Goal: Navigation & Orientation: Find specific page/section

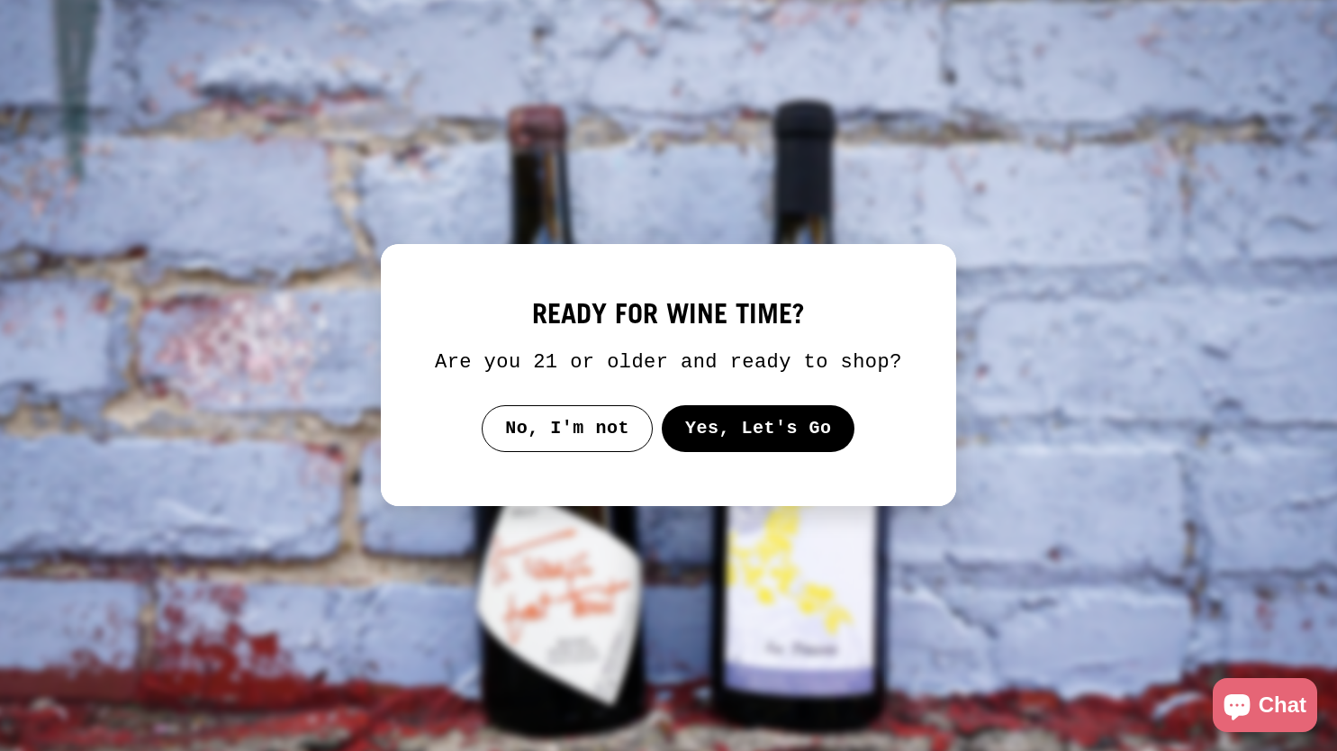
click at [707, 427] on button "Yes, Let's Go" at bounding box center [759, 428] width 194 height 47
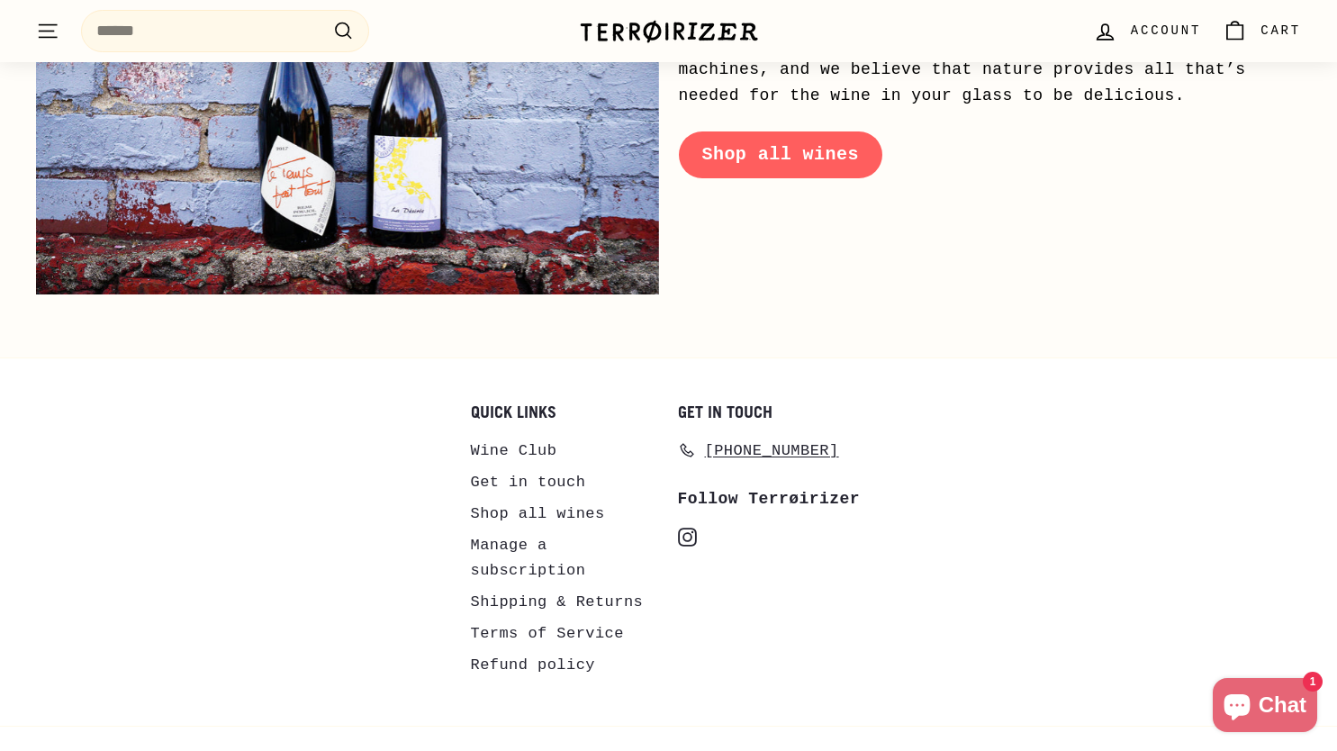
scroll to position [8791, 0]
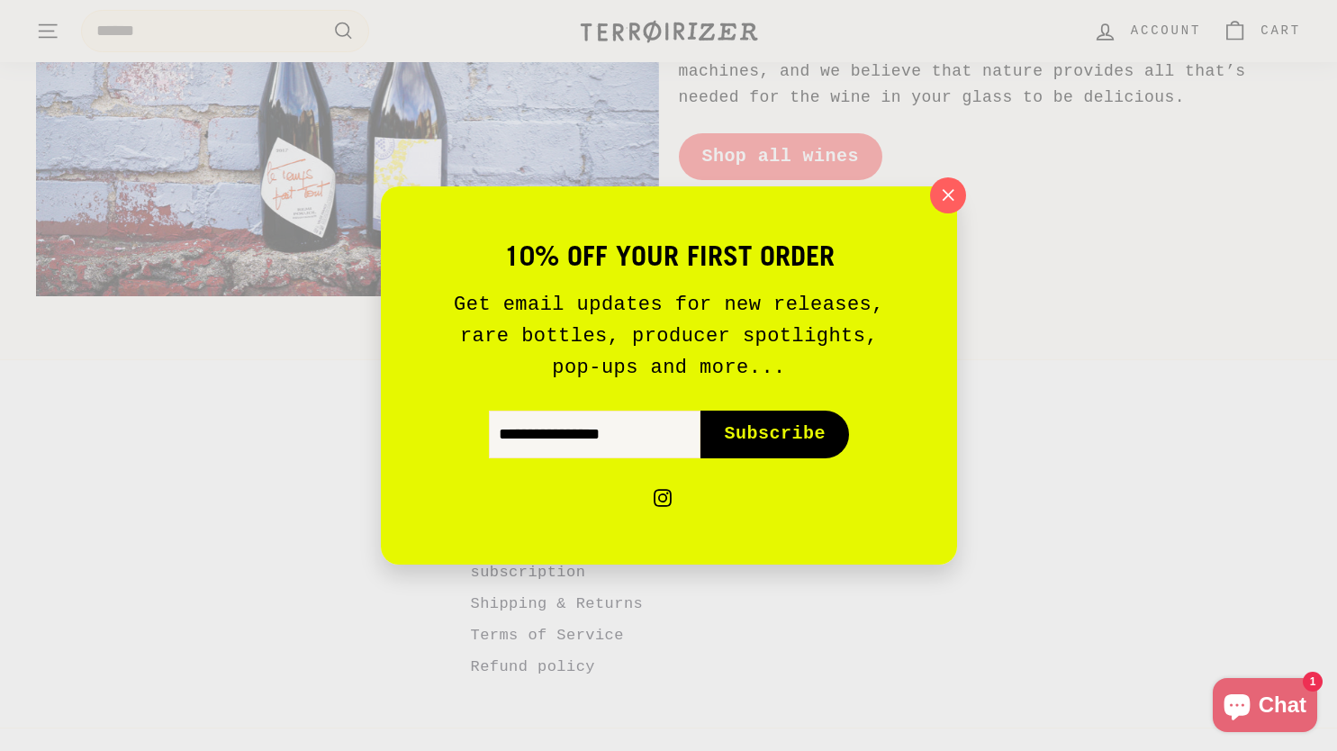
click at [547, 597] on div "10% off your first order Get email updates for new releases, rare bottles, prod…" at bounding box center [668, 375] width 1337 height 751
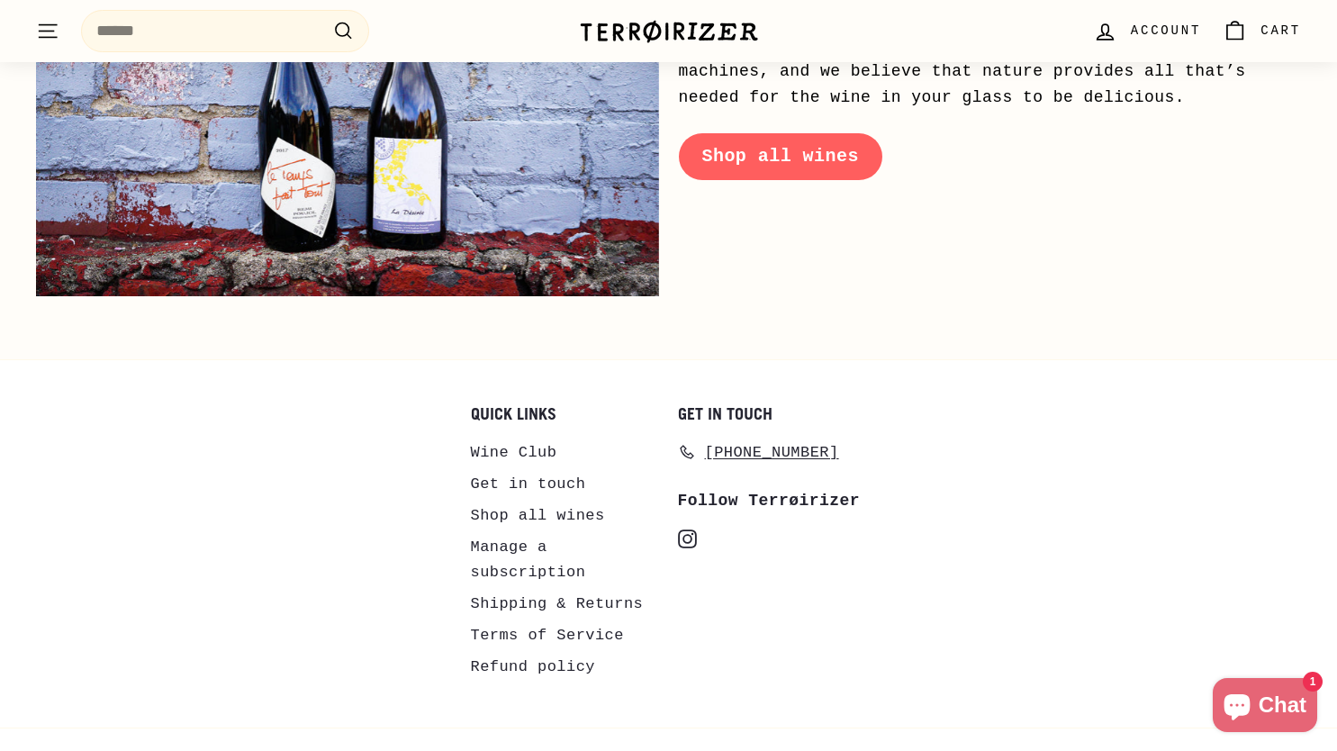
click at [566, 620] on link "Terms of Service" at bounding box center [547, 636] width 153 height 32
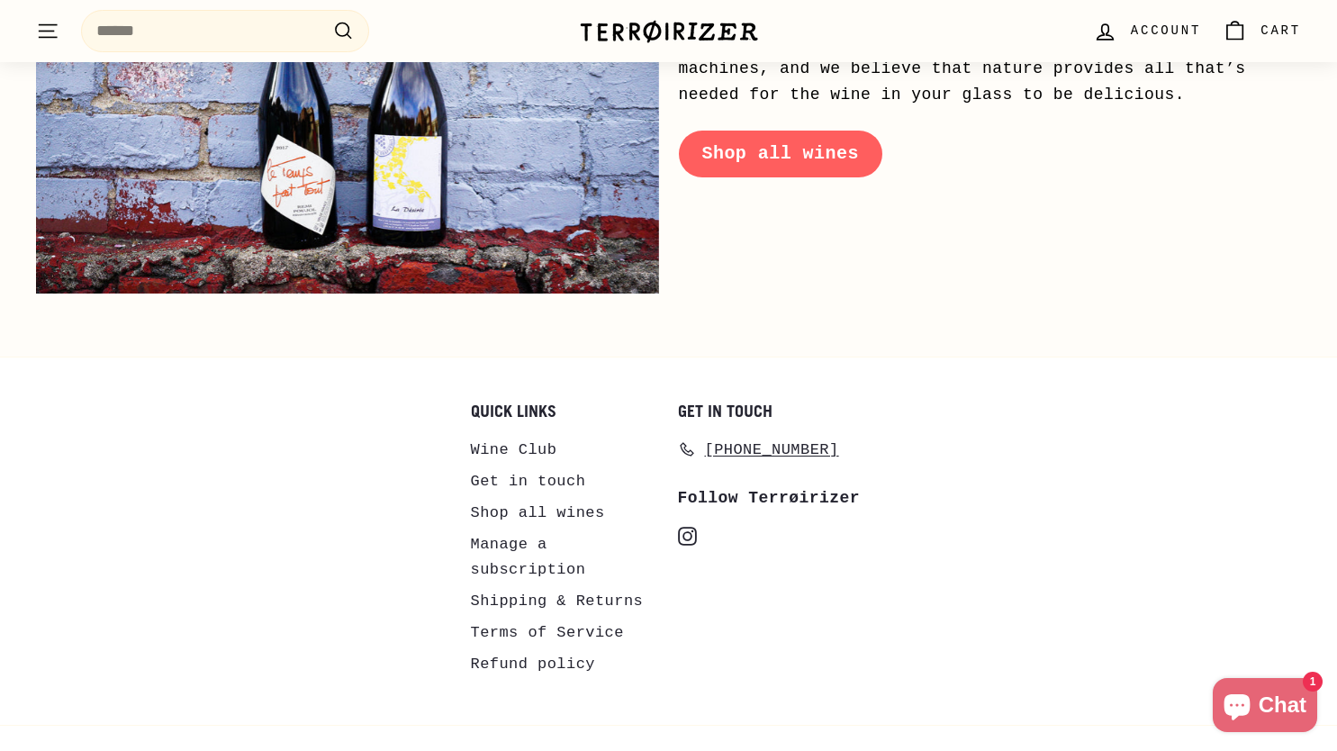
scroll to position [8796, 0]
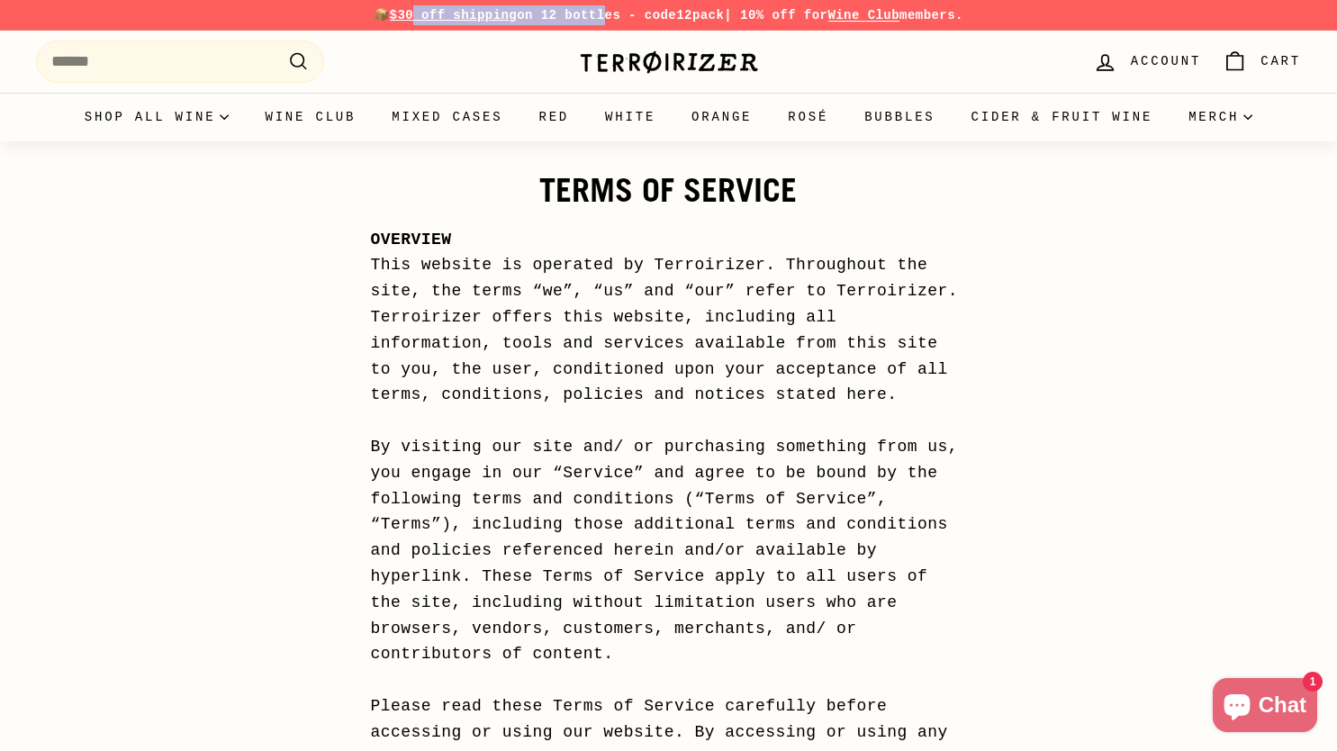
drag, startPoint x: 592, startPoint y: 9, endPoint x: 394, endPoint y: 20, distance: 197.5
click at [398, 19] on p "📦 $30 off shipping on 12 bottles - code 12pack | 10% off for Wine Club members." at bounding box center [668, 15] width 1265 height 20
drag, startPoint x: 300, startPoint y: 244, endPoint x: 276, endPoint y: 125, distance: 121.2
click at [264, 116] on link "Wine Club" at bounding box center [310, 117] width 127 height 49
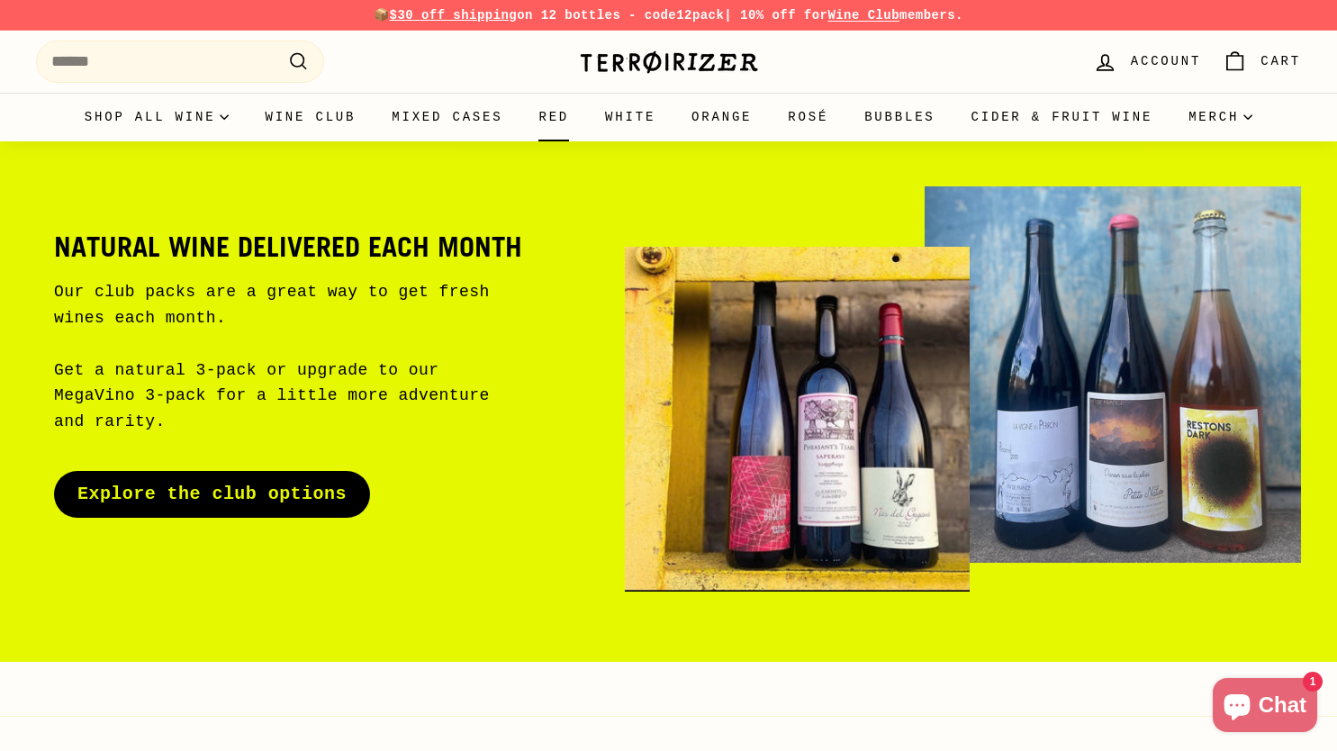
click at [533, 123] on link "Red" at bounding box center [554, 117] width 67 height 49
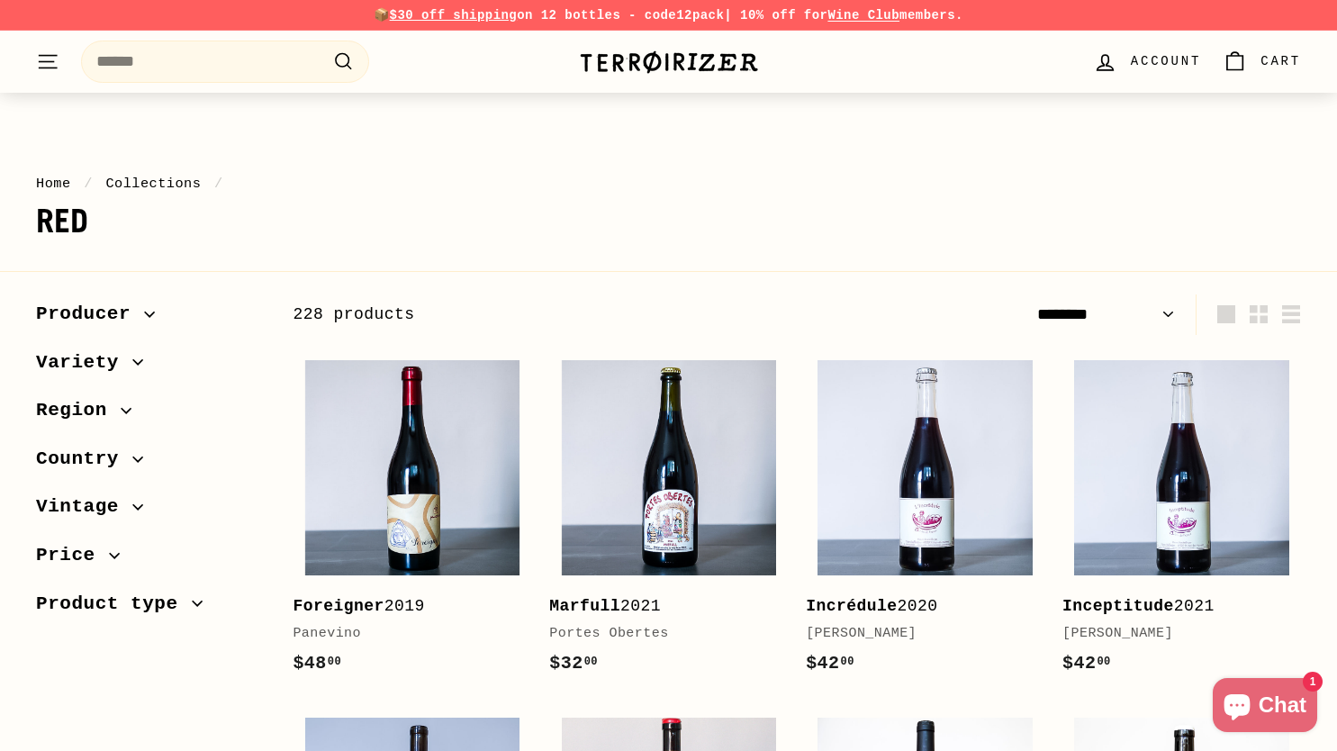
select select "******"
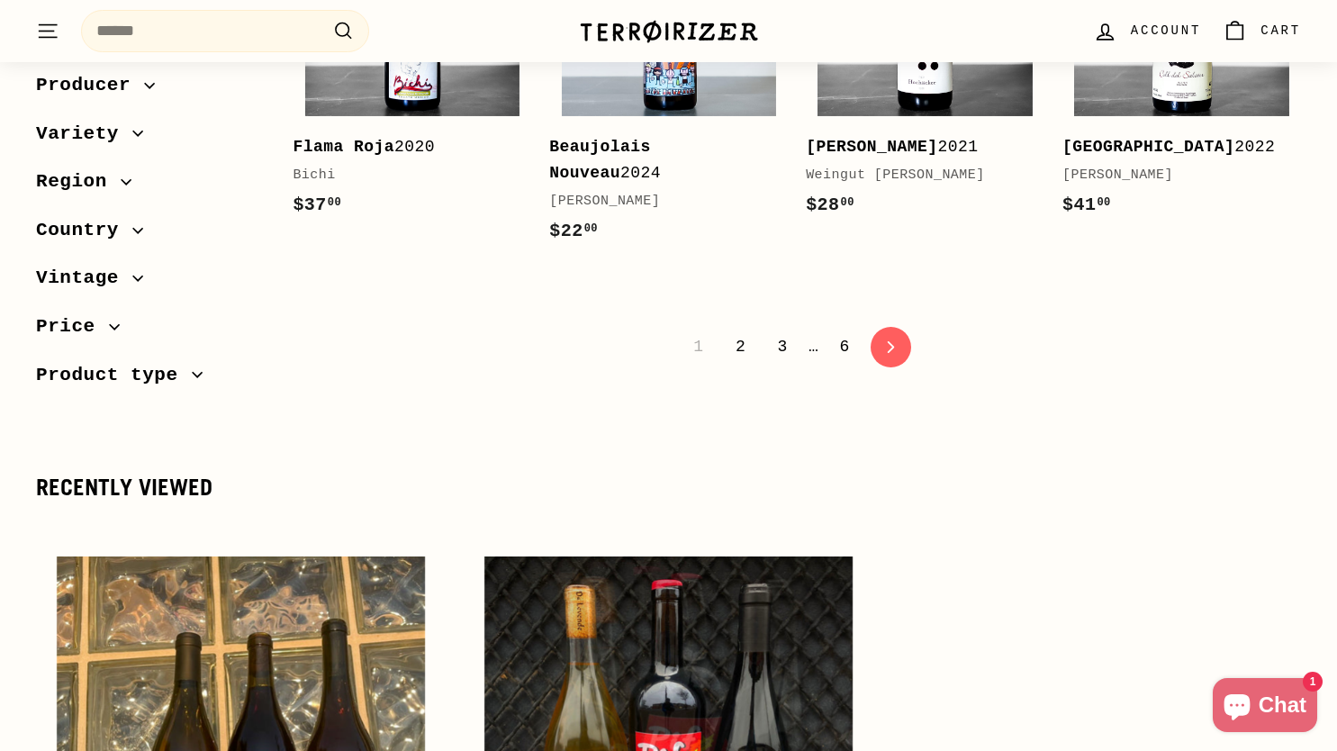
scroll to position [3620, 0]
